Goal: Find specific page/section: Find specific page/section

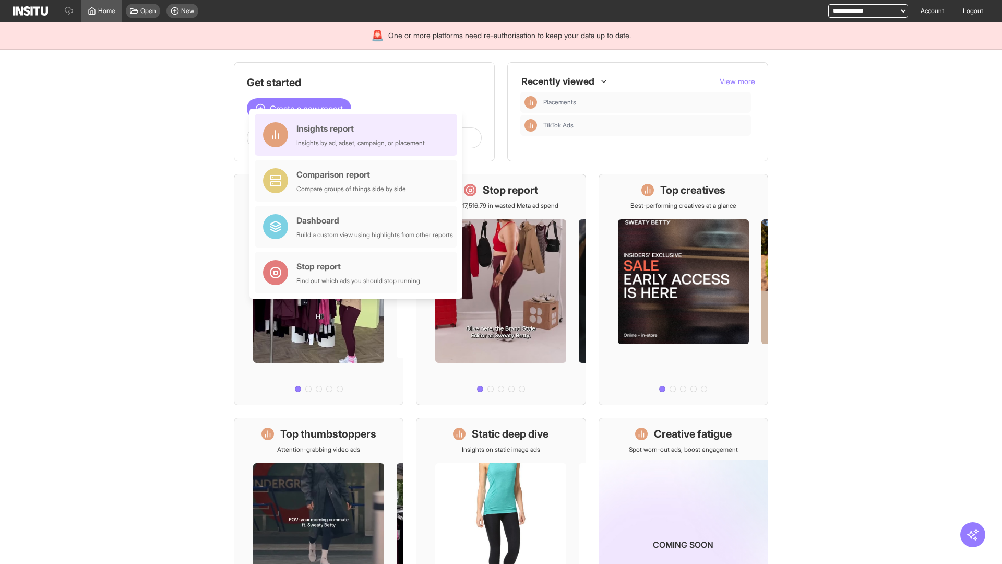
click at [358, 135] on div "Insights report Insights by ad, adset, campaign, or placement" at bounding box center [360, 134] width 128 height 25
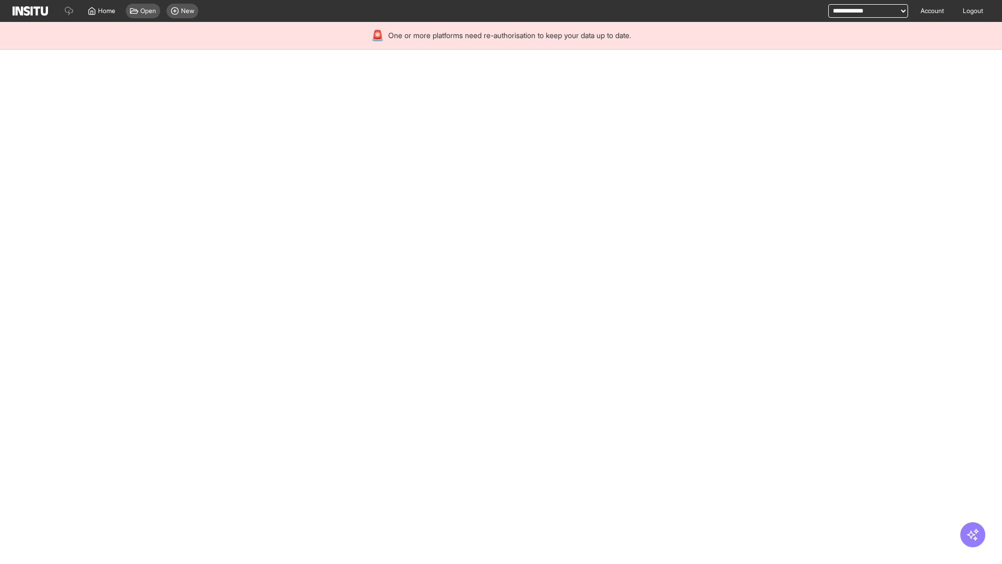
select select "**"
